Goal: Information Seeking & Learning: Check status

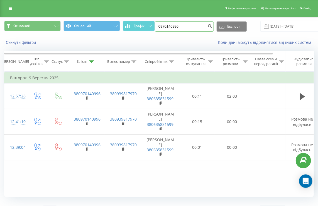
click at [168, 23] on input "0970140996" at bounding box center [184, 26] width 59 height 10
click at [167, 27] on input "0970140996" at bounding box center [184, 26] width 59 height 10
paste input "673515258"
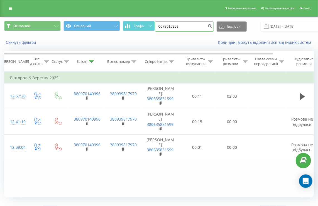
click at [203, 26] on input "0673515258" at bounding box center [184, 26] width 59 height 10
type input "0673515258"
click at [208, 26] on icon "submit" at bounding box center [210, 25] width 5 height 3
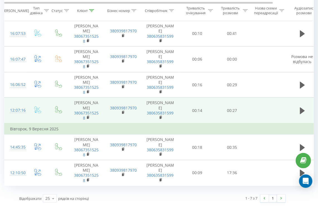
scroll to position [4, 0]
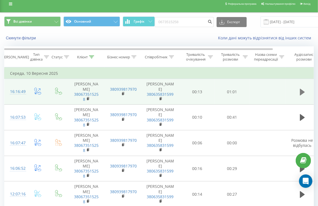
click at [301, 92] on icon at bounding box center [302, 92] width 5 height 7
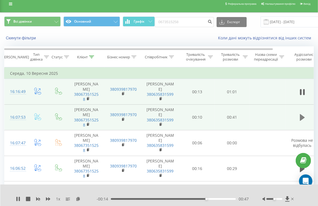
click at [299, 116] on button at bounding box center [302, 117] width 8 height 8
click at [303, 116] on icon at bounding box center [304, 117] width 2 height 6
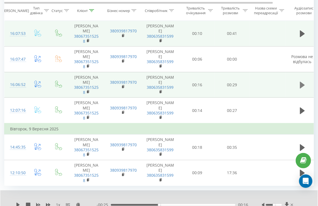
click at [301, 88] on icon at bounding box center [302, 85] width 5 height 8
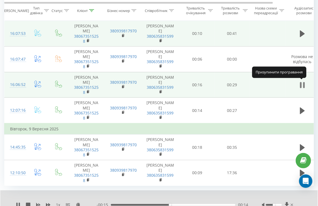
click at [301, 85] on icon at bounding box center [301, 85] width 2 height 6
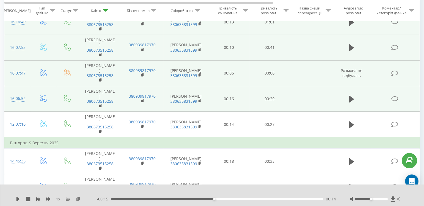
scroll to position [0, 0]
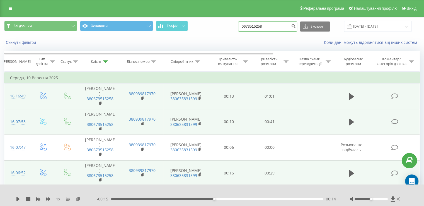
click at [263, 23] on input "0673515258" at bounding box center [267, 26] width 59 height 10
paste input "380 67 554 3325"
type input "380 67 554 3325"
click at [296, 27] on icon "submit" at bounding box center [293, 25] width 5 height 3
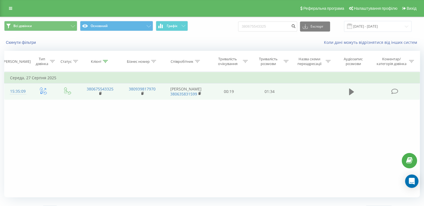
click at [348, 89] on button at bounding box center [351, 92] width 8 height 8
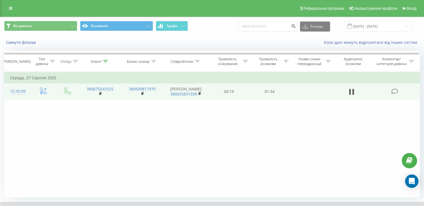
scroll to position [33, 0]
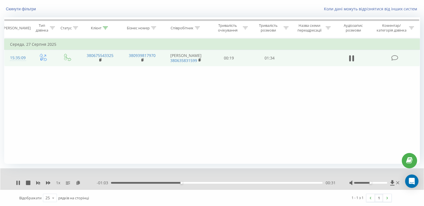
drag, startPoint x: 178, startPoint y: 183, endPoint x: 171, endPoint y: 183, distance: 7.0
click at [171, 183] on div "- 01:03 00:31 00:31" at bounding box center [216, 183] width 239 height 6
click at [171, 182] on div "00:27" at bounding box center [217, 183] width 212 height 2
click at [170, 182] on div "00:26" at bounding box center [217, 183] width 212 height 2
click at [162, 182] on div "00:29" at bounding box center [217, 183] width 212 height 2
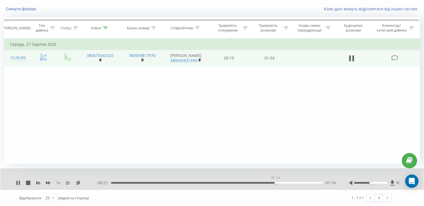
drag, startPoint x: 318, startPoint y: 182, endPoint x: 272, endPoint y: 185, distance: 45.8
click at [272, 185] on div "1 x - 00:21 01:14 01:14" at bounding box center [211, 178] width 423 height 21
click at [208, 182] on div "01:18" at bounding box center [217, 183] width 212 height 2
click at [218, 182] on div "01:01" at bounding box center [217, 183] width 212 height 2
click at [204, 182] on div "00:42" at bounding box center [217, 183] width 212 height 2
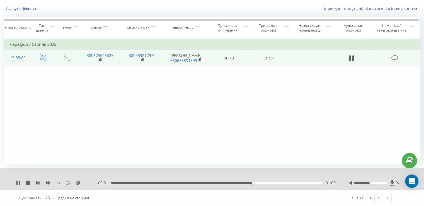
click at [222, 180] on div "- 00:31 01:03 01:03" at bounding box center [216, 183] width 239 height 6
click at [220, 182] on div "01:04" at bounding box center [217, 183] width 212 height 2
click at [237, 182] on div "01:08" at bounding box center [217, 183] width 212 height 2
click at [223, 181] on div "- 00:34 01:00 01:00" at bounding box center [216, 183] width 239 height 6
click at [223, 183] on div "01:01" at bounding box center [217, 183] width 212 height 2
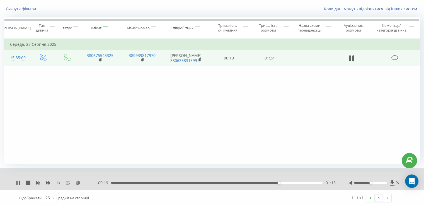
click at [265, 180] on div "- 00:19 01:15 01:15" at bounding box center [216, 183] width 239 height 6
drag, startPoint x: 281, startPoint y: 181, endPoint x: 251, endPoint y: 184, distance: 30.0
click at [251, 184] on div "- 00:18 01:16 01:16" at bounding box center [216, 183] width 239 height 6
drag, startPoint x: 282, startPoint y: 182, endPoint x: 245, endPoint y: 185, distance: 37.2
click at [245, 185] on div "1 x - 00:34 01:00 01:00" at bounding box center [211, 178] width 423 height 21
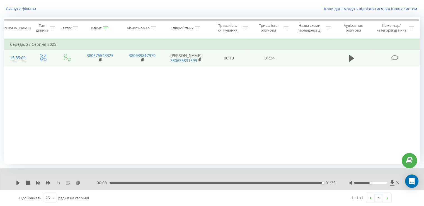
scroll to position [0, 0]
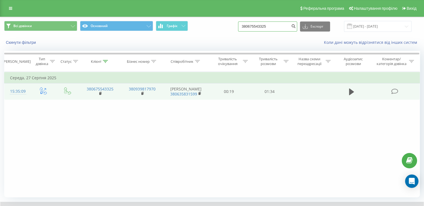
click at [255, 29] on input "380675543325" at bounding box center [267, 26] width 59 height 10
paste input "1380816"
type input "380671380816"
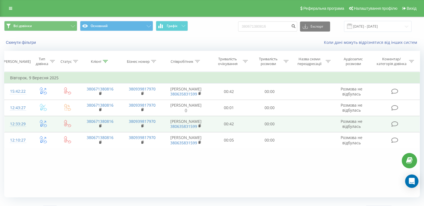
scroll to position [12, 0]
